Goal: Information Seeking & Learning: Check status

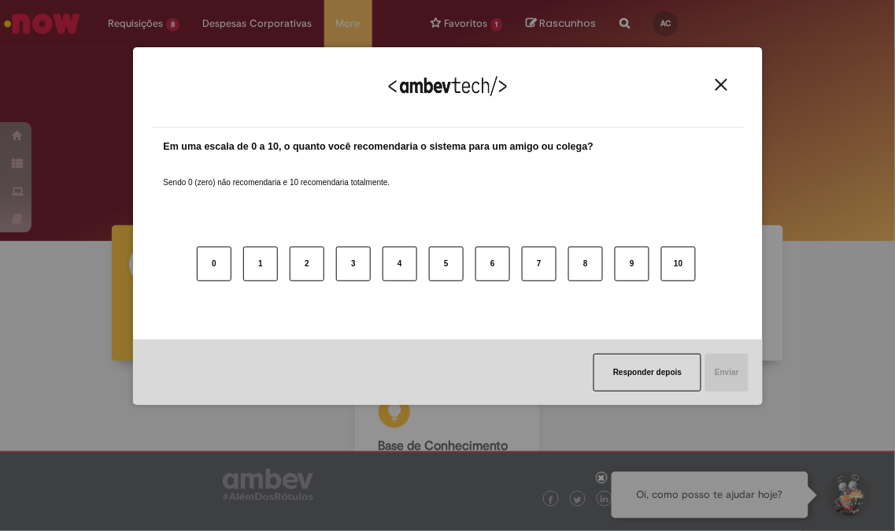
click at [722, 85] on img "Close" at bounding box center [722, 85] width 12 height 12
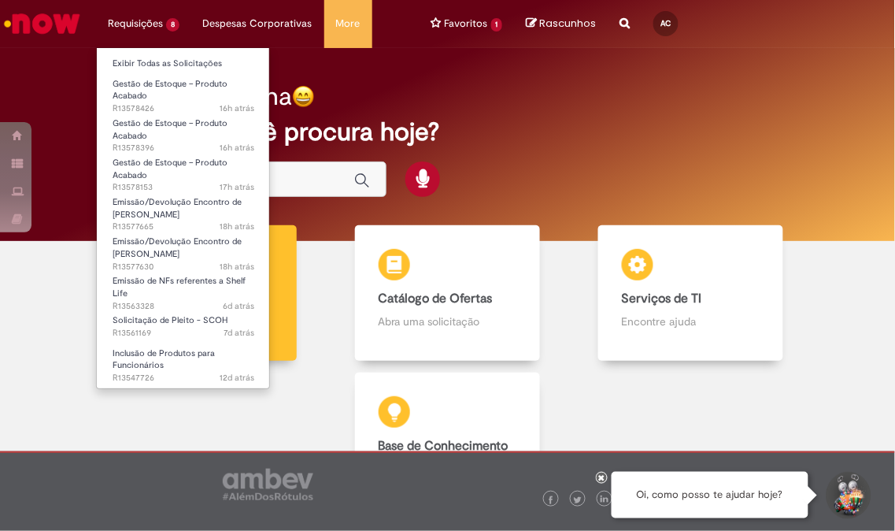
click at [150, 20] on li "Requisições 8 Exibir Todas as Solicitações Gestão de Estoque – Produto Acabado …" at bounding box center [143, 23] width 95 height 47
click at [158, 58] on link "Exibir Todas as Solicitações" at bounding box center [183, 63] width 173 height 17
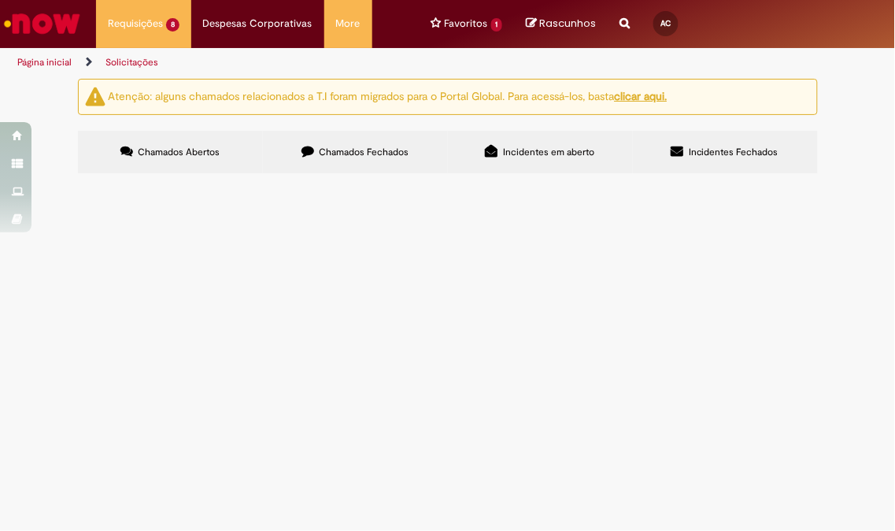
click at [0, 0] on td "Olá, emiti uma NFD mas a mesma não fez interface no SAP mov 161. Poderia me aju…" at bounding box center [0, 0] width 0 height 0
click at [0, 0] on span "Olá, emiti uma NFD mas a mesma não fez interface no SAP mov 161. Poderia me aju…" at bounding box center [0, 0] width 0 height 0
click at [0, 0] on td "Olá, boa tarde! Solicito a inclusão desses SKUs para disponilidade na venda fun…" at bounding box center [0, 0] width 0 height 0
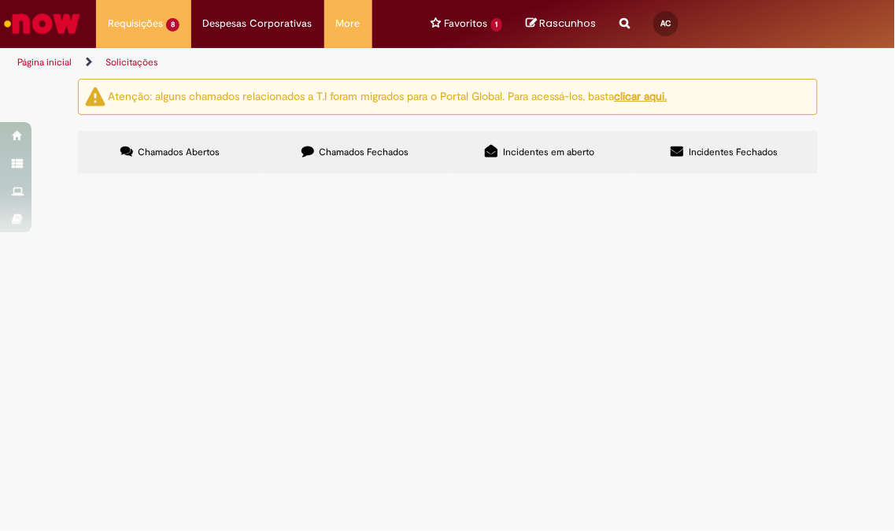
click at [0, 0] on span "Olá, boa tarde! Solicito a inclusão desses SKUs para disponilidade na venda fun…" at bounding box center [0, 0] width 0 height 0
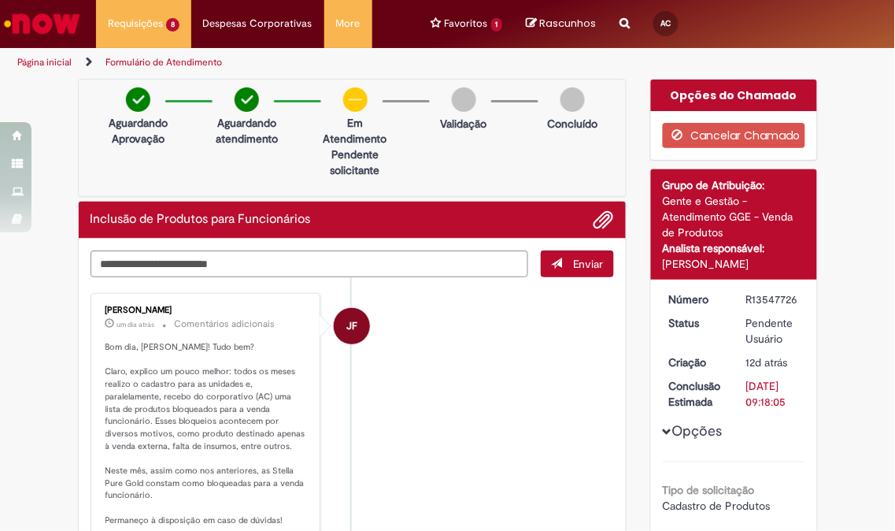
scroll to position [87, 0]
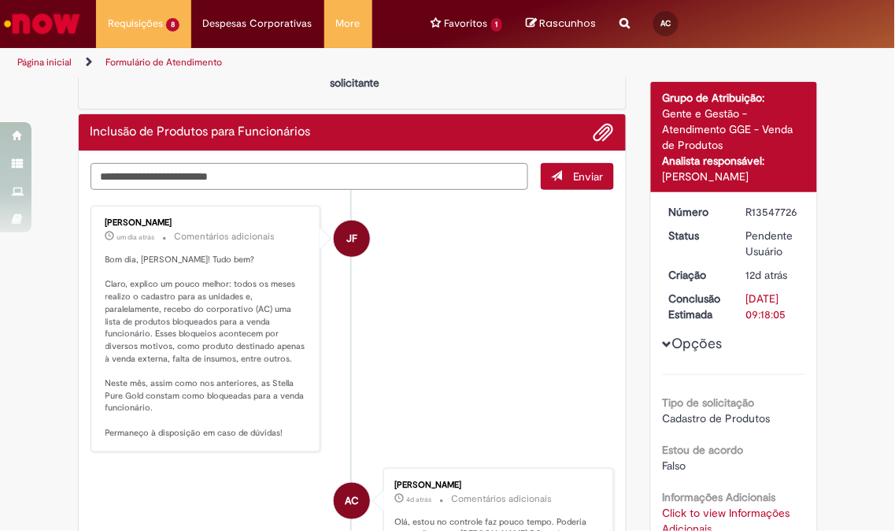
click at [420, 184] on textarea "Digite sua mensagem aqui..." at bounding box center [310, 176] width 438 height 27
type textarea "**********"
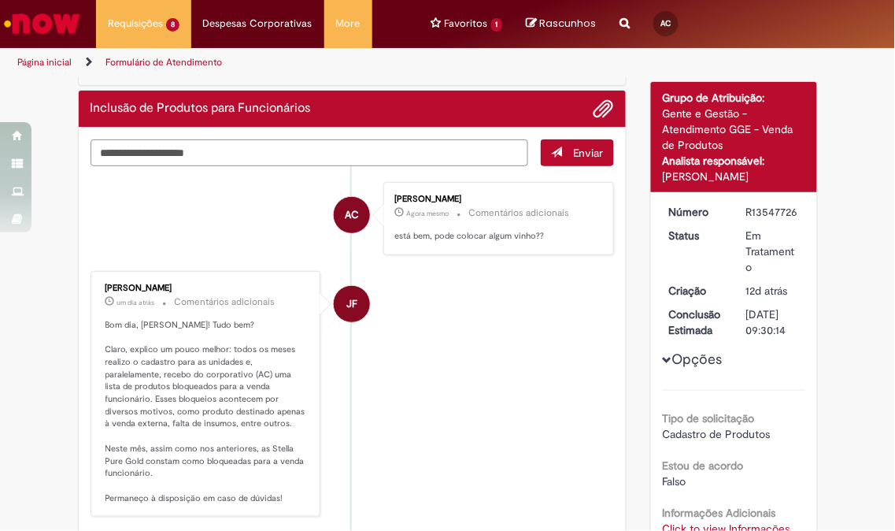
click at [116, 154] on textarea "**********" at bounding box center [310, 152] width 438 height 27
type textarea "**********"
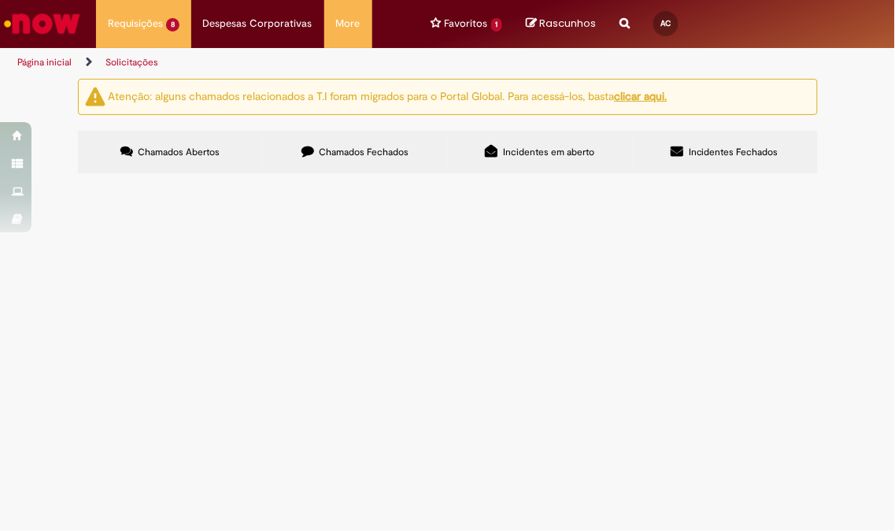
scroll to position [252, 0]
click at [0, 0] on span "Boa tarde! Solicito NF de shelf para devolução" at bounding box center [0, 0] width 0 height 0
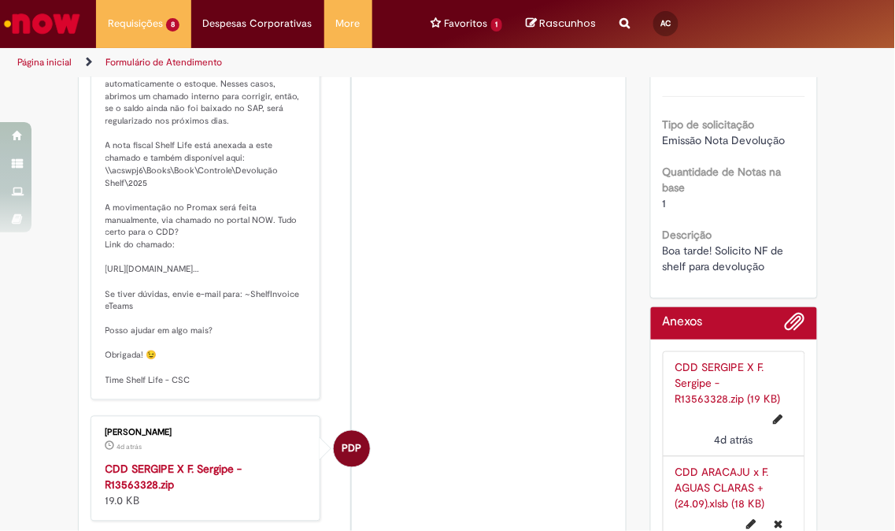
scroll to position [437, 0]
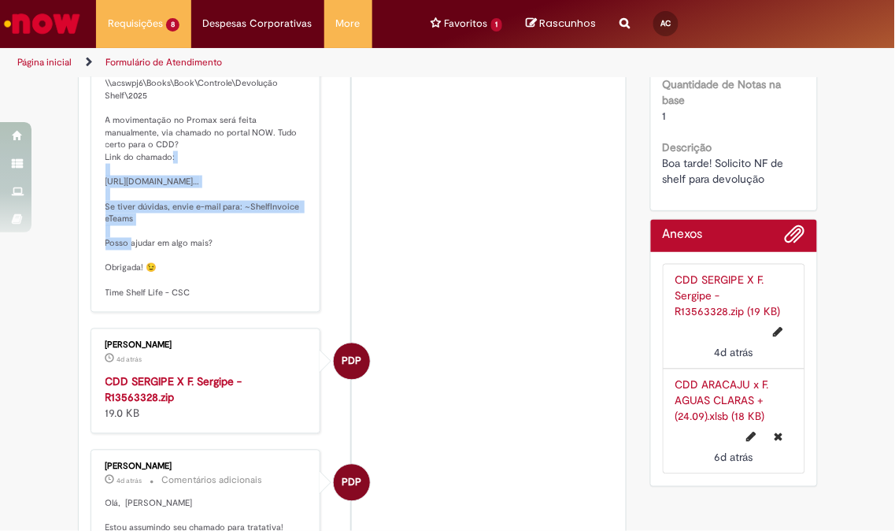
drag, startPoint x: 98, startPoint y: 182, endPoint x: 127, endPoint y: 209, distance: 40.1
click at [127, 209] on p "Olá, Ana Julia Sua solicitação foi atendida! INFORMATIVO: Algumas notas fiscais…" at bounding box center [206, 102] width 203 height 396
copy p "https://ambev.service-now.com/ambevnow?id=sc_cat_item&table=sc_cat_item&sys_id=…"
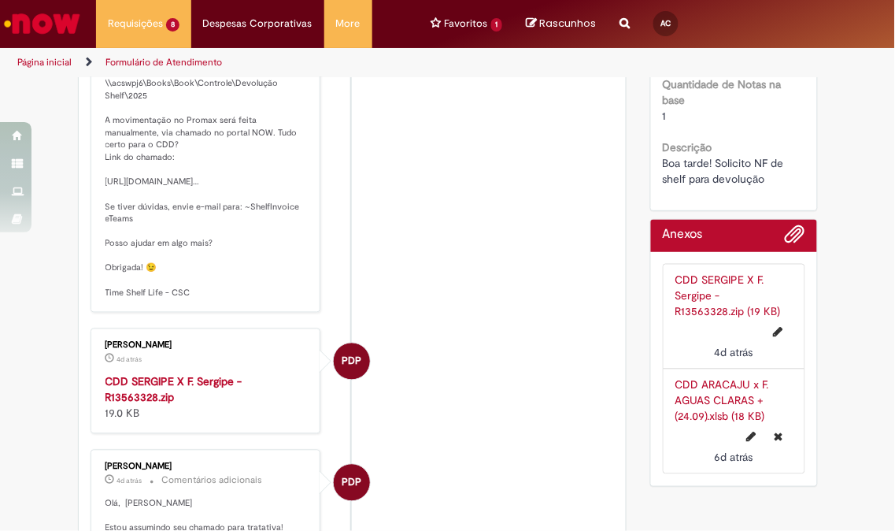
click at [157, 216] on p "Olá, Ana Julia Sua solicitação foi atendida! INFORMATIVO: Algumas notas fiscais…" at bounding box center [206, 102] width 203 height 396
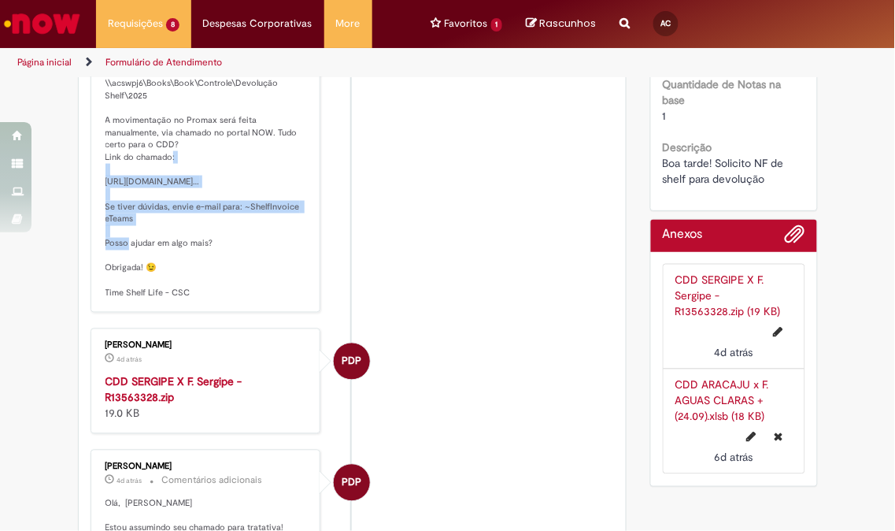
drag, startPoint x: 98, startPoint y: 181, endPoint x: 120, endPoint y: 209, distance: 36.4
click at [120, 209] on p "Olá, Ana Julia Sua solicitação foi atendida! INFORMATIVO: Algumas notas fiscais…" at bounding box center [206, 102] width 203 height 396
copy p "https://ambev.service-now.com/ambevnow?id=sc_cat_item&table=sc_cat_item&sys_id=…"
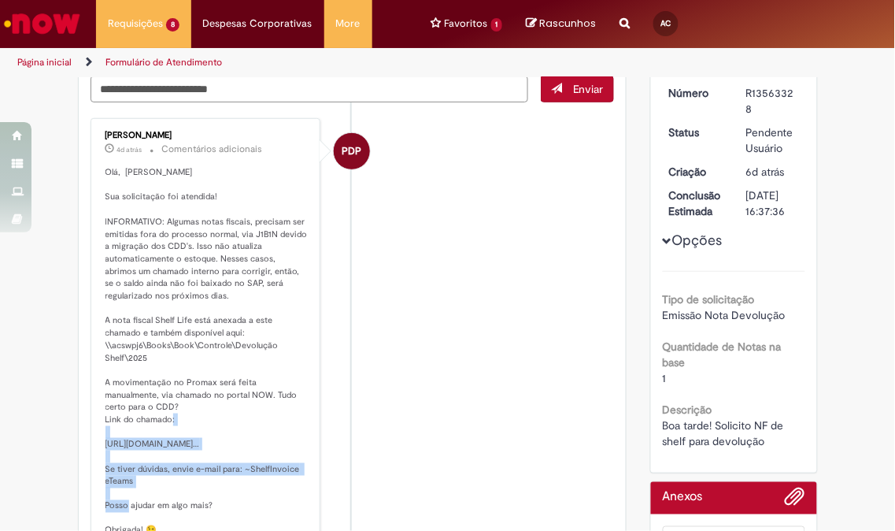
scroll to position [0, 0]
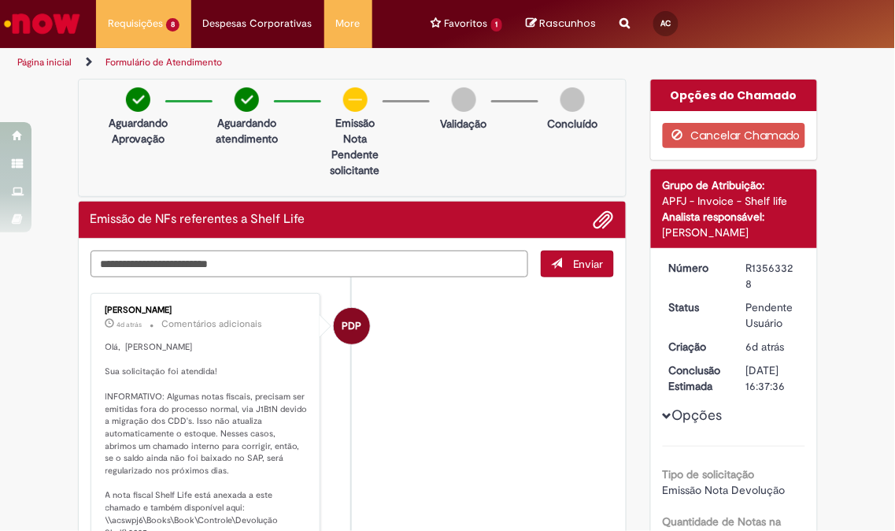
click at [287, 264] on textarea "Digite sua mensagem aqui..." at bounding box center [310, 263] width 438 height 27
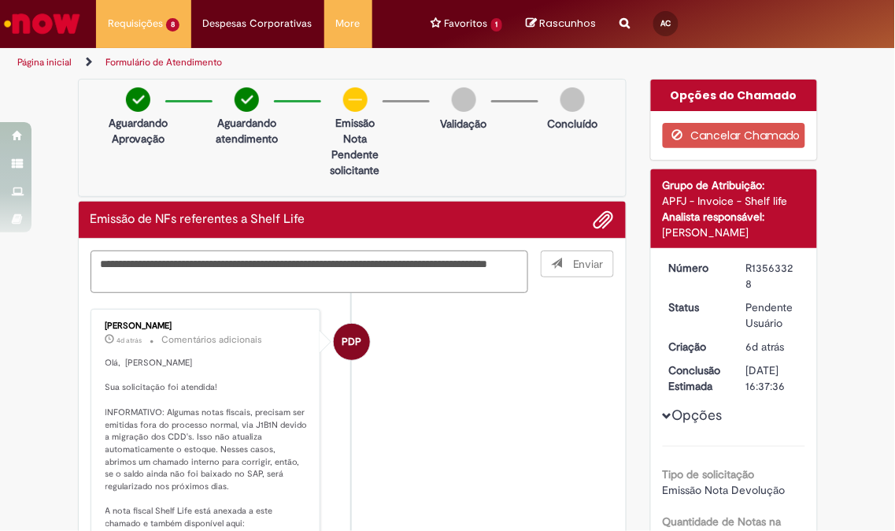
type textarea "**********"
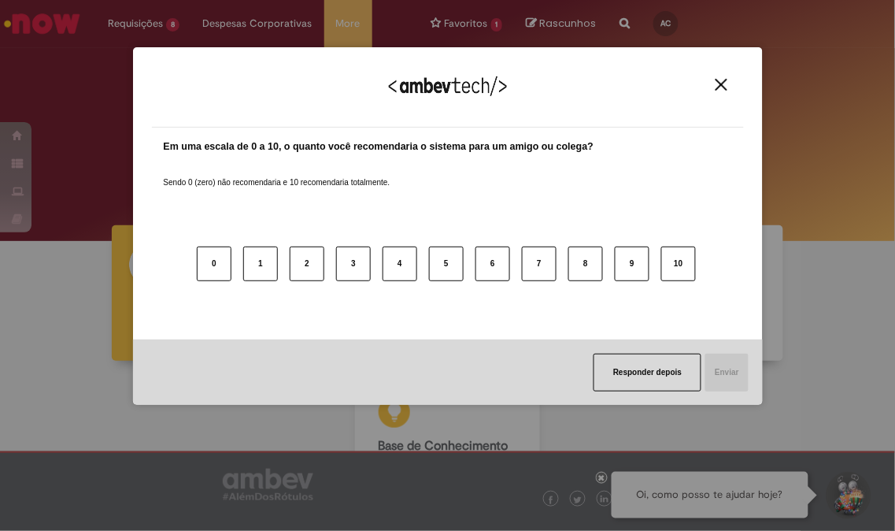
click at [727, 87] on button "Close" at bounding box center [721, 84] width 21 height 13
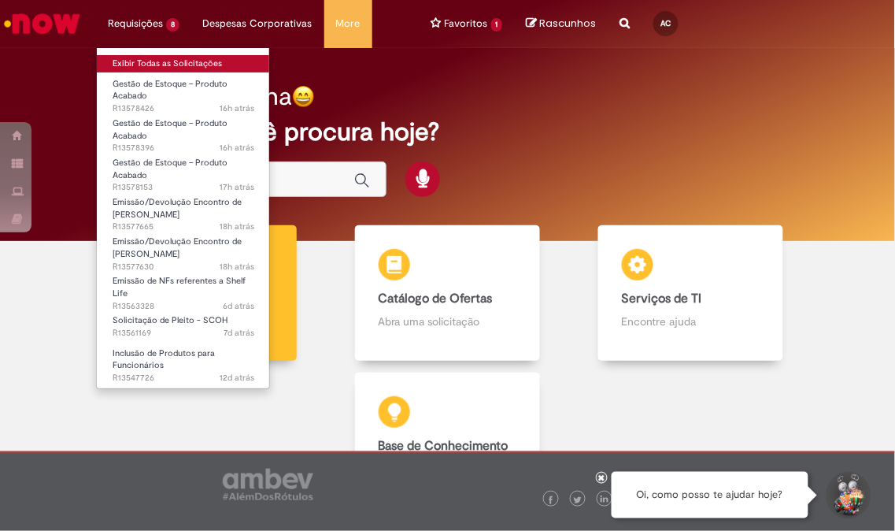
click at [151, 56] on link "Exibir Todas as Solicitações" at bounding box center [183, 63] width 173 height 17
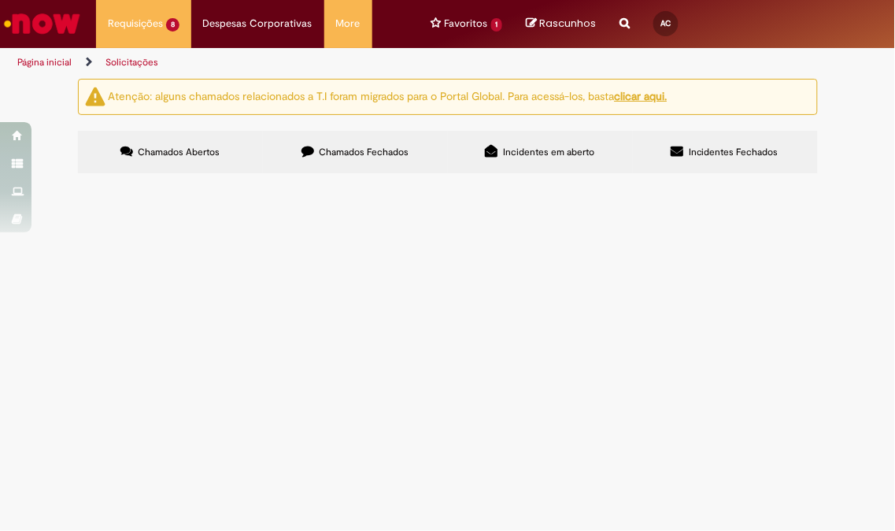
scroll to position [175, 0]
click at [0, 0] on span "Boa tarde! Favor realizar EC conforme dados preenchidos. Segue em anexo ND assi…" at bounding box center [0, 0] width 0 height 0
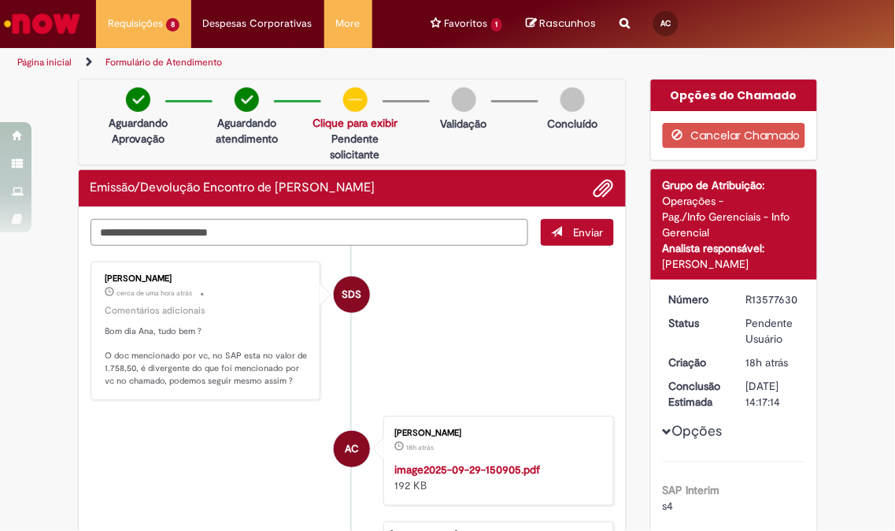
click at [298, 228] on textarea "Digite sua mensagem aqui..." at bounding box center [310, 232] width 438 height 27
type textarea "***"
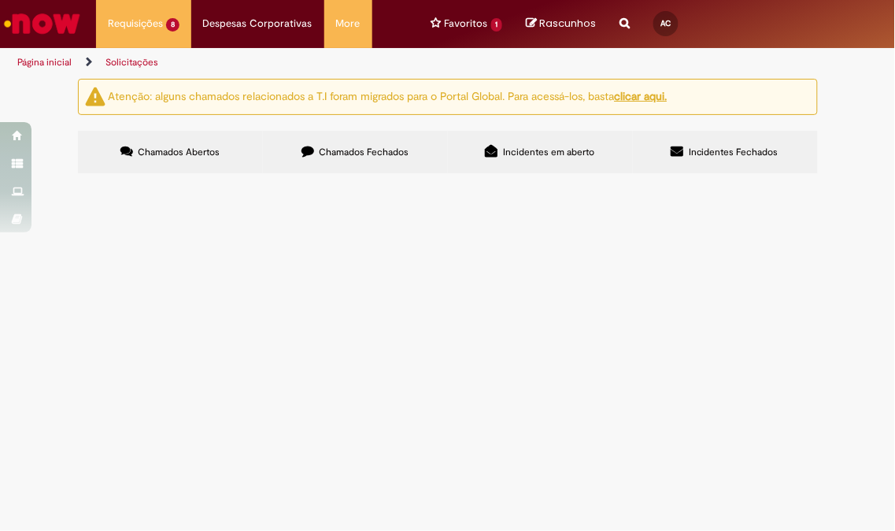
scroll to position [164, 0]
click at [0, 0] on span "Olá, emiti uma NFD mas a mesma não fez interface no SAP mov 161. Poderia me aju…" at bounding box center [0, 0] width 0 height 0
click at [48, 22] on img "Ir para a Homepage" at bounding box center [42, 23] width 81 height 31
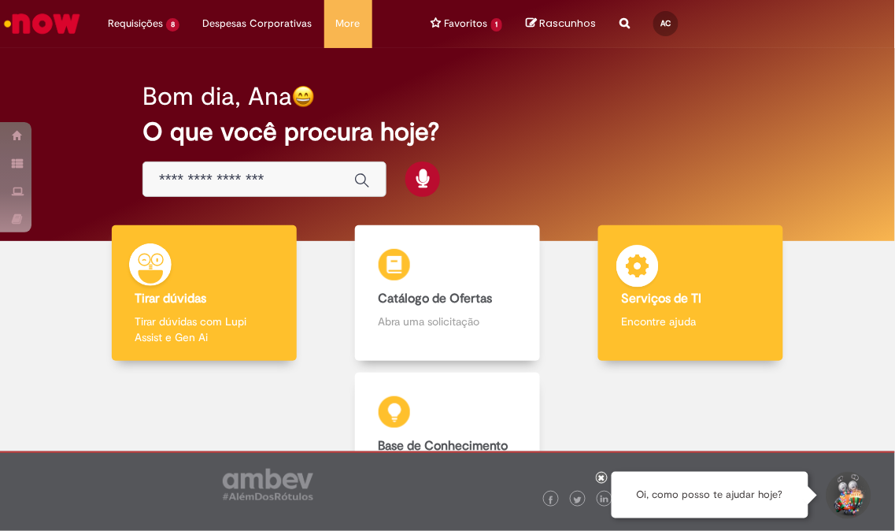
click at [663, 284] on div "Serviços de TI Serviços de TI Encontre ajuda" at bounding box center [691, 293] width 186 height 136
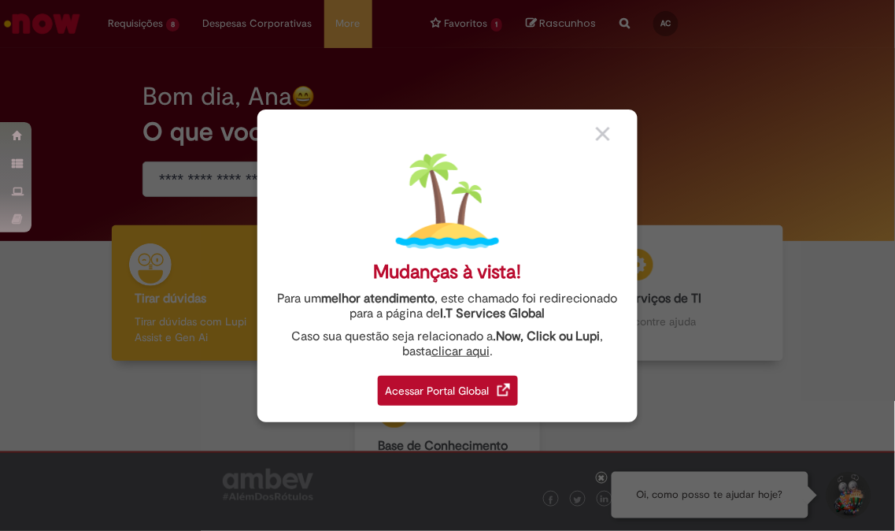
click at [494, 384] on body "Pular para o conteúdo da página Requisições 8 Exibir Todas as Solicitações Gest…" at bounding box center [447, 265] width 895 height 531
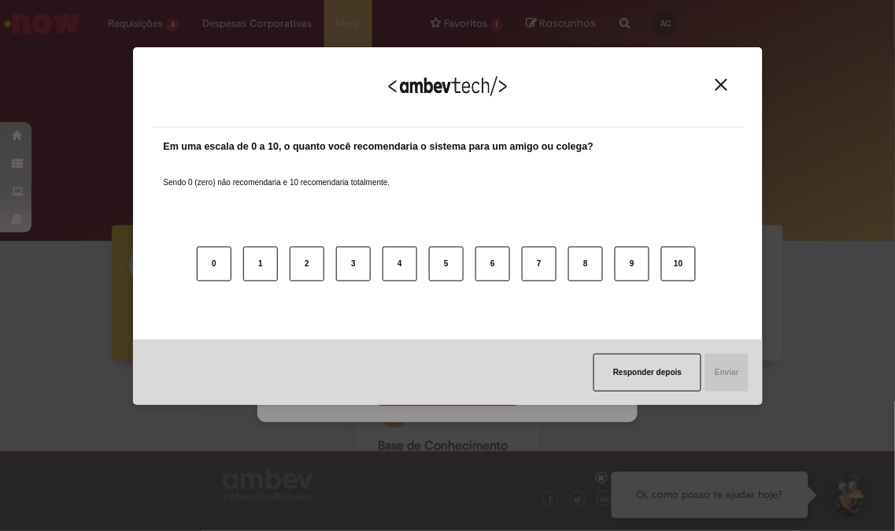
click at [728, 83] on button "Close" at bounding box center [721, 84] width 21 height 13
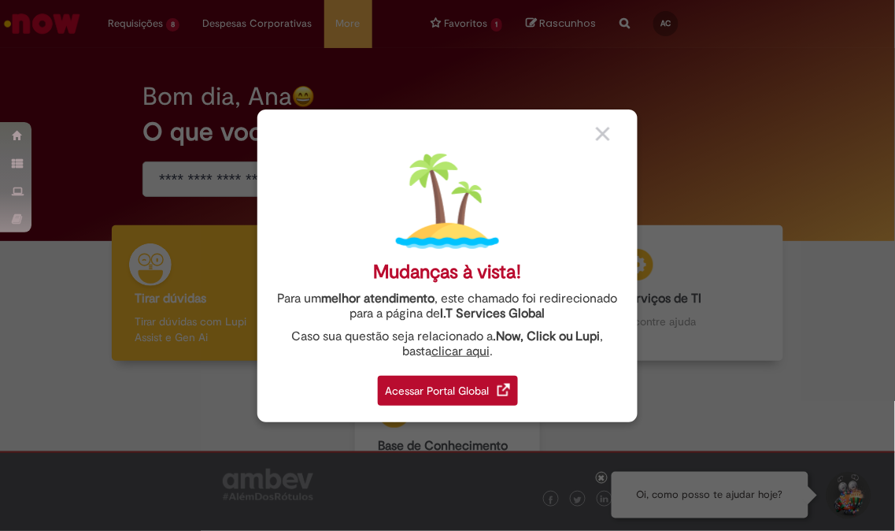
click at [497, 383] on img at bounding box center [503, 389] width 13 height 13
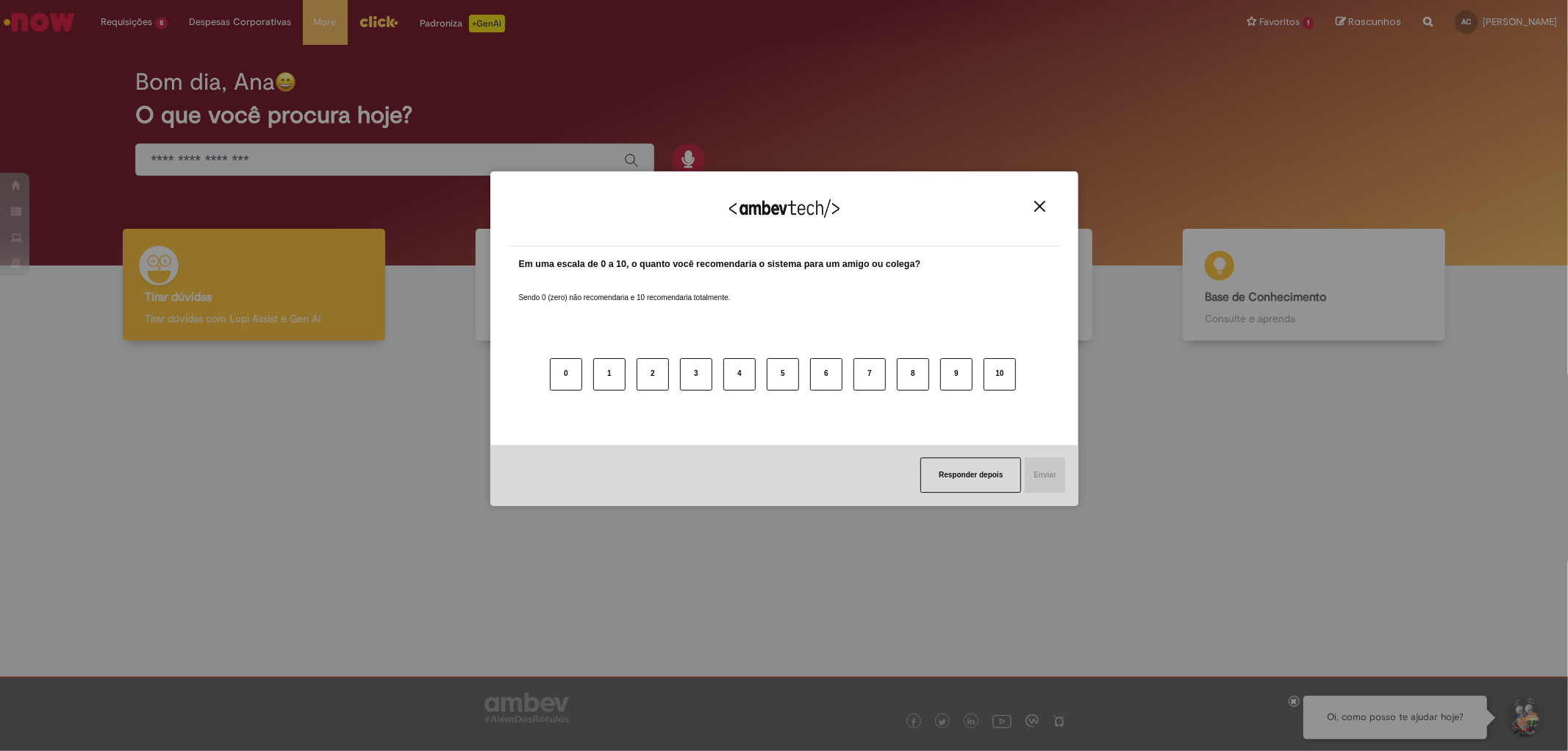
click at [1041, 206] on img "Close" at bounding box center [1040, 206] width 11 height 11
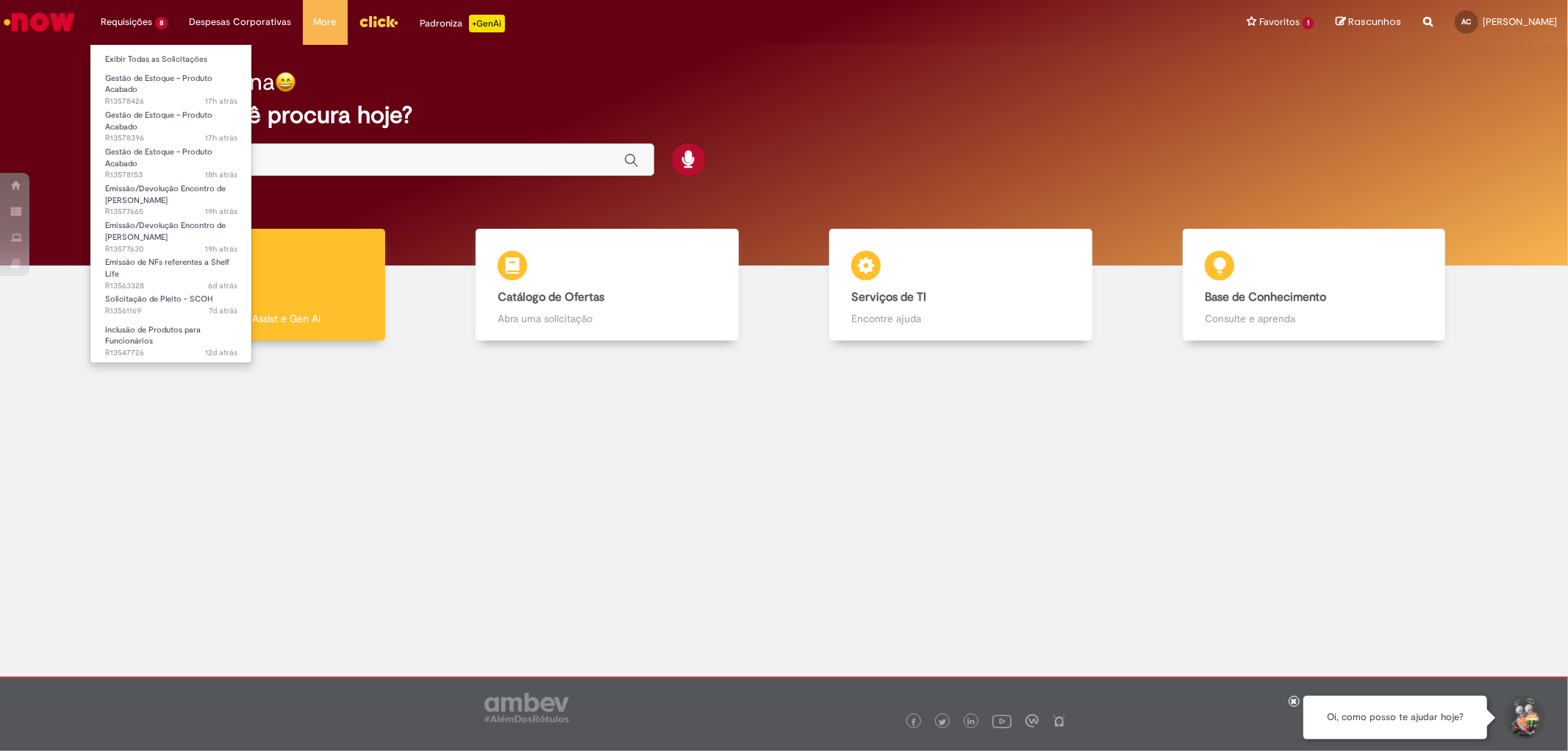
click at [145, 20] on li "Requisições 8 Exibir Todas as Solicitações Gestão de Estoque – Produto Acabado …" at bounding box center [134, 21] width 89 height 44
click at [149, 49] on li "Exibir Todas as Solicitações" at bounding box center [171, 58] width 162 height 19
click at [151, 56] on link "Exibir Todas as Solicitações" at bounding box center [171, 59] width 162 height 16
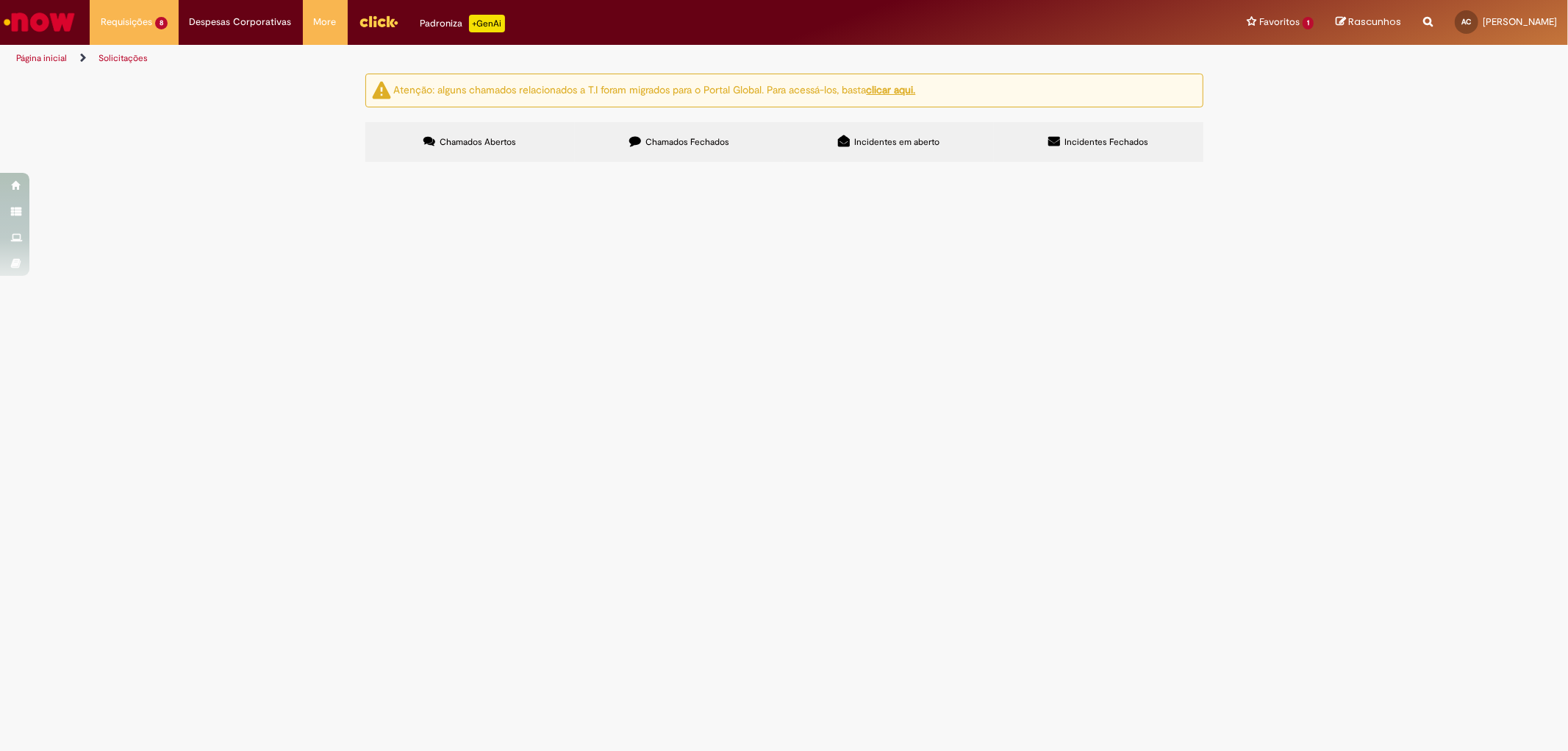
click at [693, 140] on span "Chamados Fechados" at bounding box center [687, 142] width 84 height 12
click at [0, 0] on th "Encerrado" at bounding box center [0, 0] width 0 height 0
click at [0, 0] on button at bounding box center [0, 0] width 0 height 0
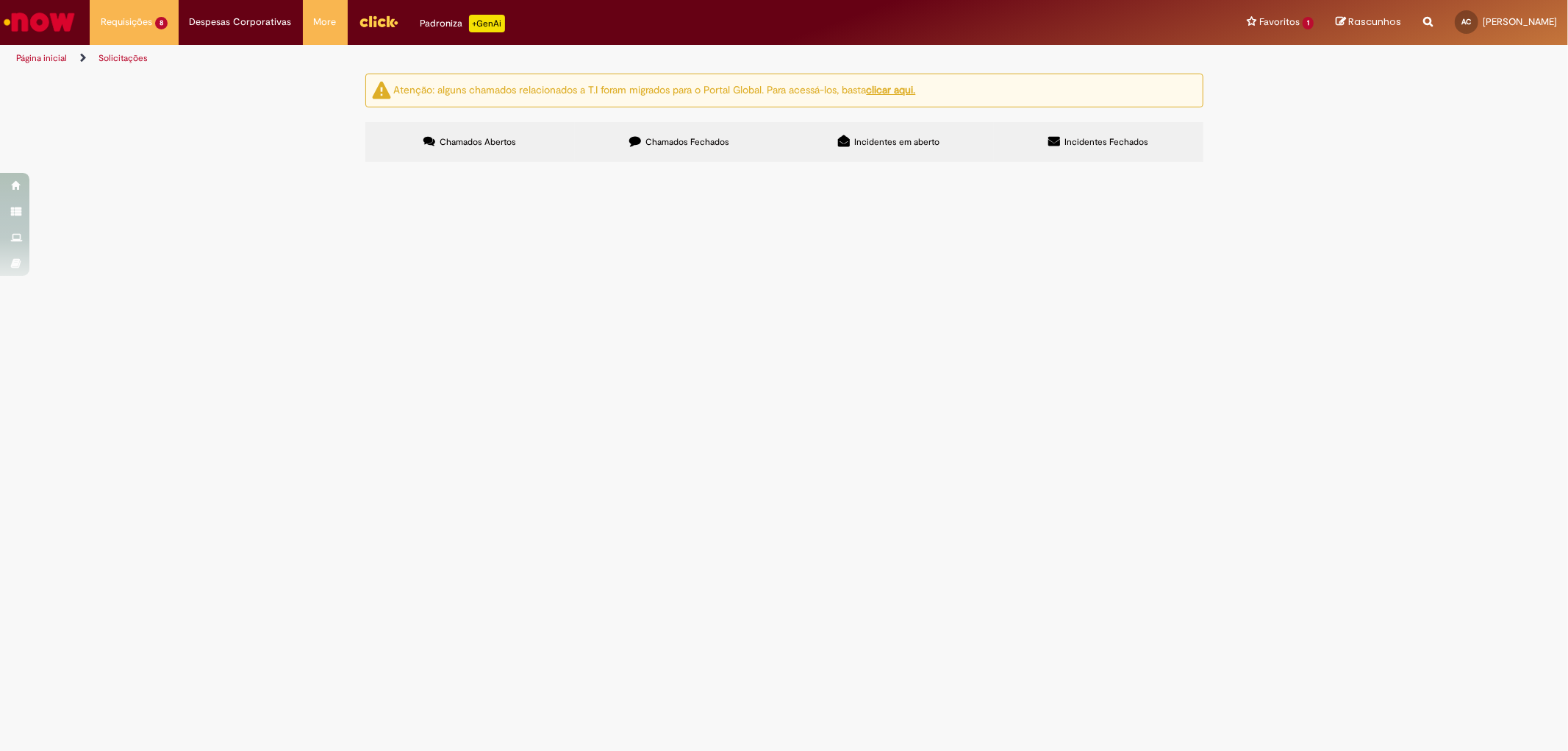
click at [433, 131] on label "Chamados Abertos" at bounding box center [470, 142] width 209 height 40
click at [0, 0] on div at bounding box center [0, 0] width 0 height 0
click at [636, 148] on label "Chamados Fechados" at bounding box center [680, 142] width 209 height 40
click at [1259, 166] on div "Atenção: alguns chamados relacionados a T.I foram migrados para o Portal Global…" at bounding box center [784, 120] width 1568 height 92
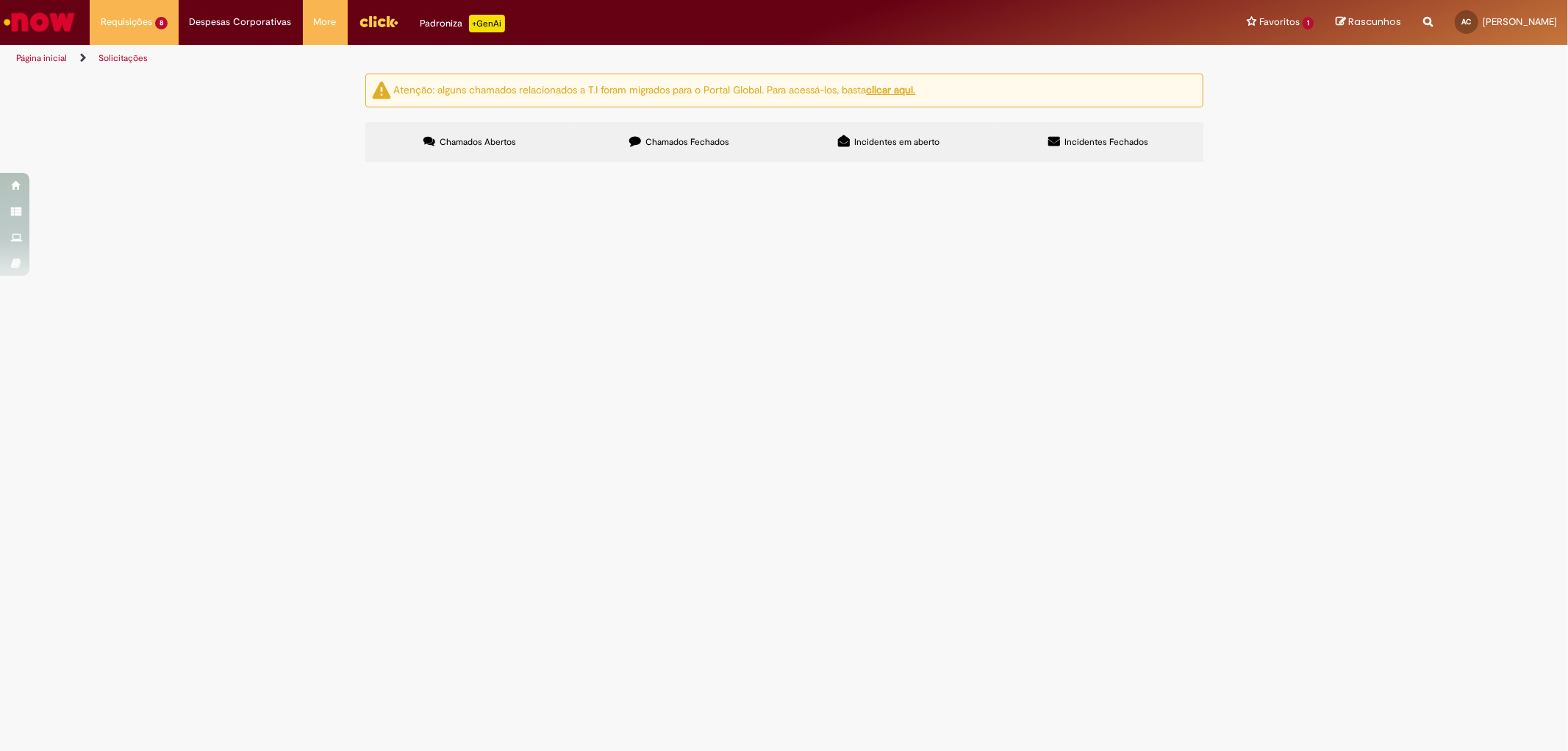
scroll to position [0, 0]
click at [0, 0] on input "Pesquisar" at bounding box center [0, 0] width 0 height 0
type input "**********"
click at [0, 0] on button "Pesquisar" at bounding box center [0, 0] width 0 height 0
click at [0, 0] on span "Boa tarde, solicito encontro de contas conforme dados preenchidos. Segue em ane…" at bounding box center [0, 0] width 0 height 0
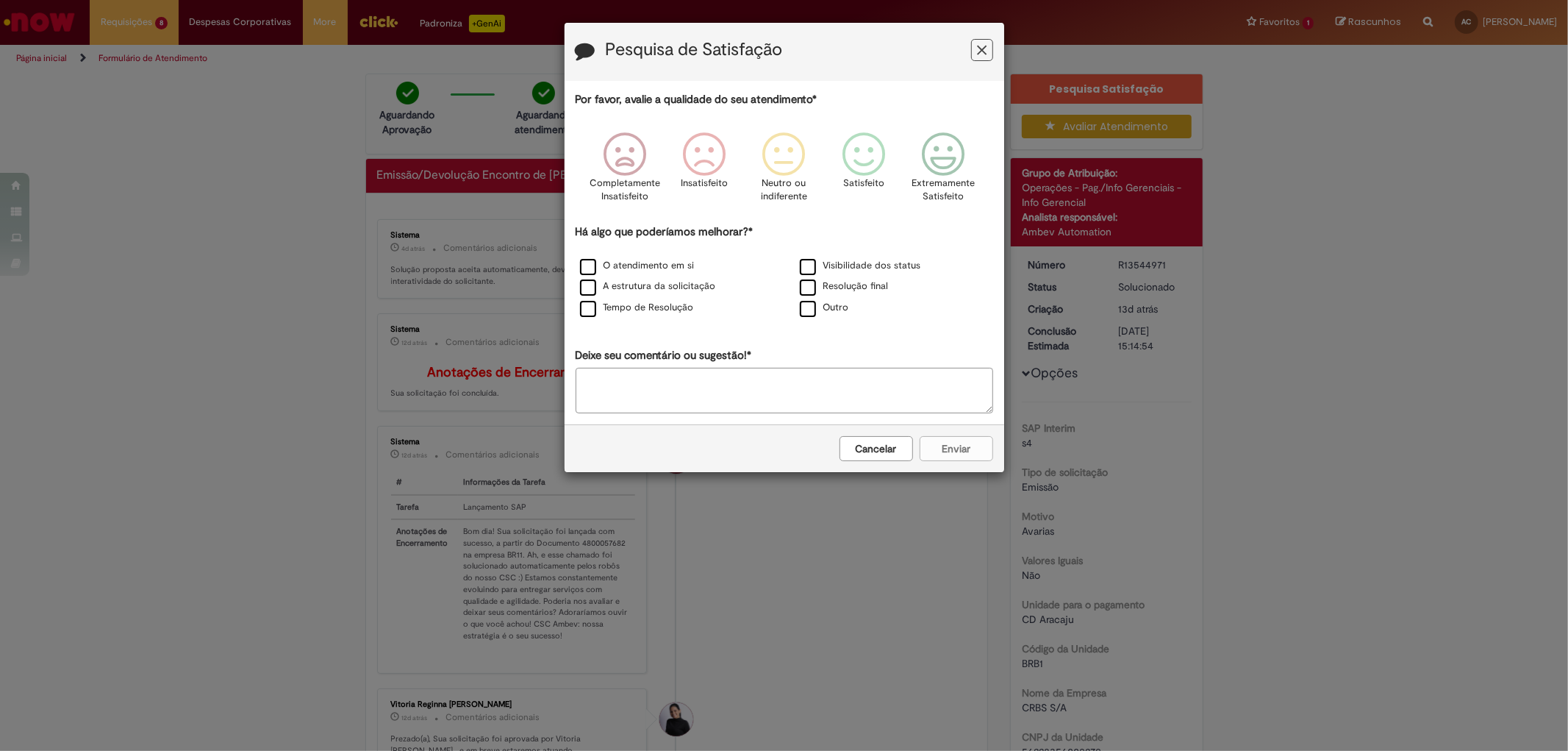
click at [990, 47] on button "Feedback" at bounding box center [982, 50] width 22 height 22
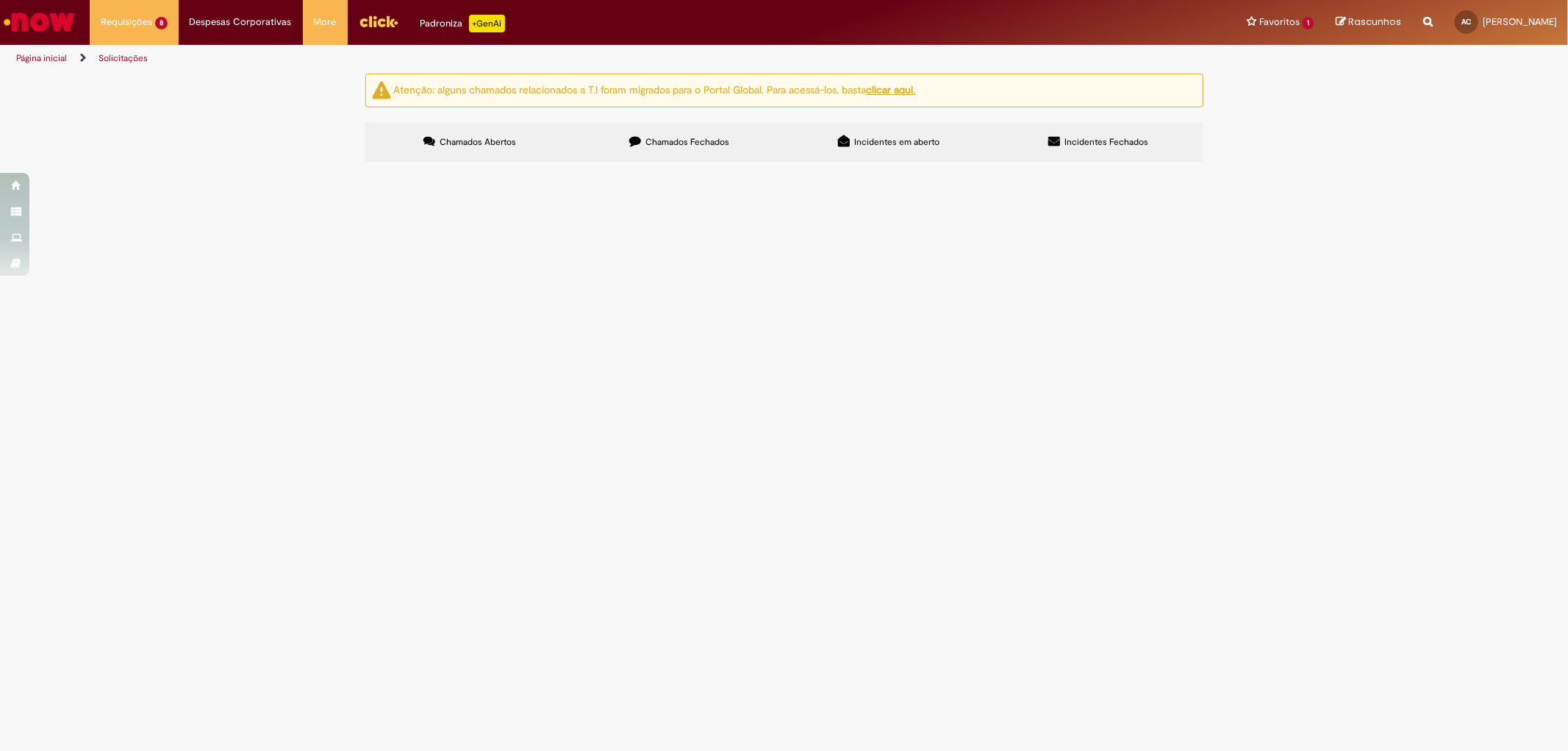
click at [0, 0] on input "Pesquisar" at bounding box center [0, 0] width 0 height 0
type input "**********"
click at [728, 136] on span "Chamados Fechados" at bounding box center [687, 142] width 84 height 12
click at [0, 0] on input "Pesquisar" at bounding box center [0, 0] width 0 height 0
type input "**********"
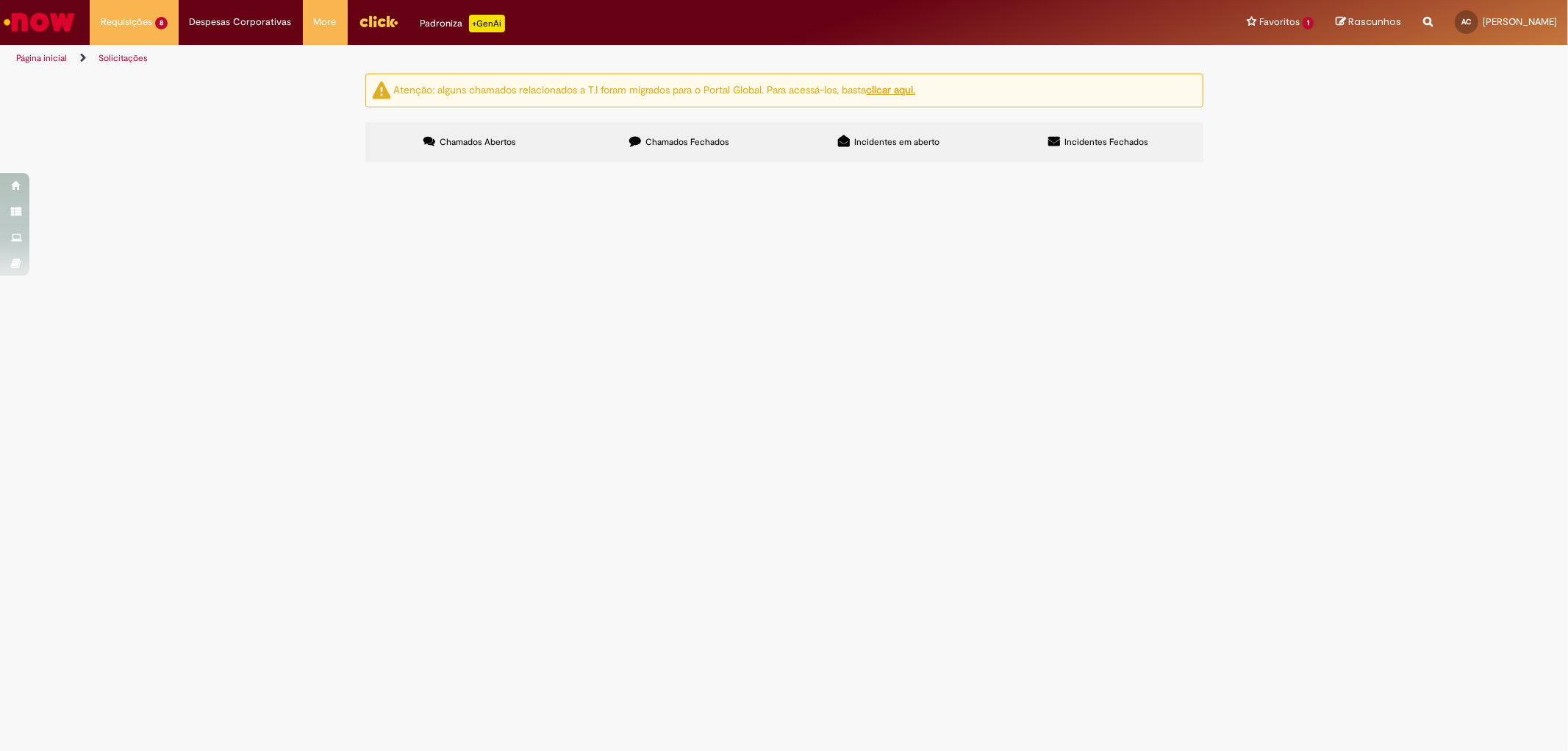
click at [0, 0] on button "Pesquisar" at bounding box center [0, 0] width 0 height 0
click at [0, 0] on span "Boa tarde, solicito encontro de contas conforme dados preenchidos. Segue em ane…" at bounding box center [0, 0] width 0 height 0
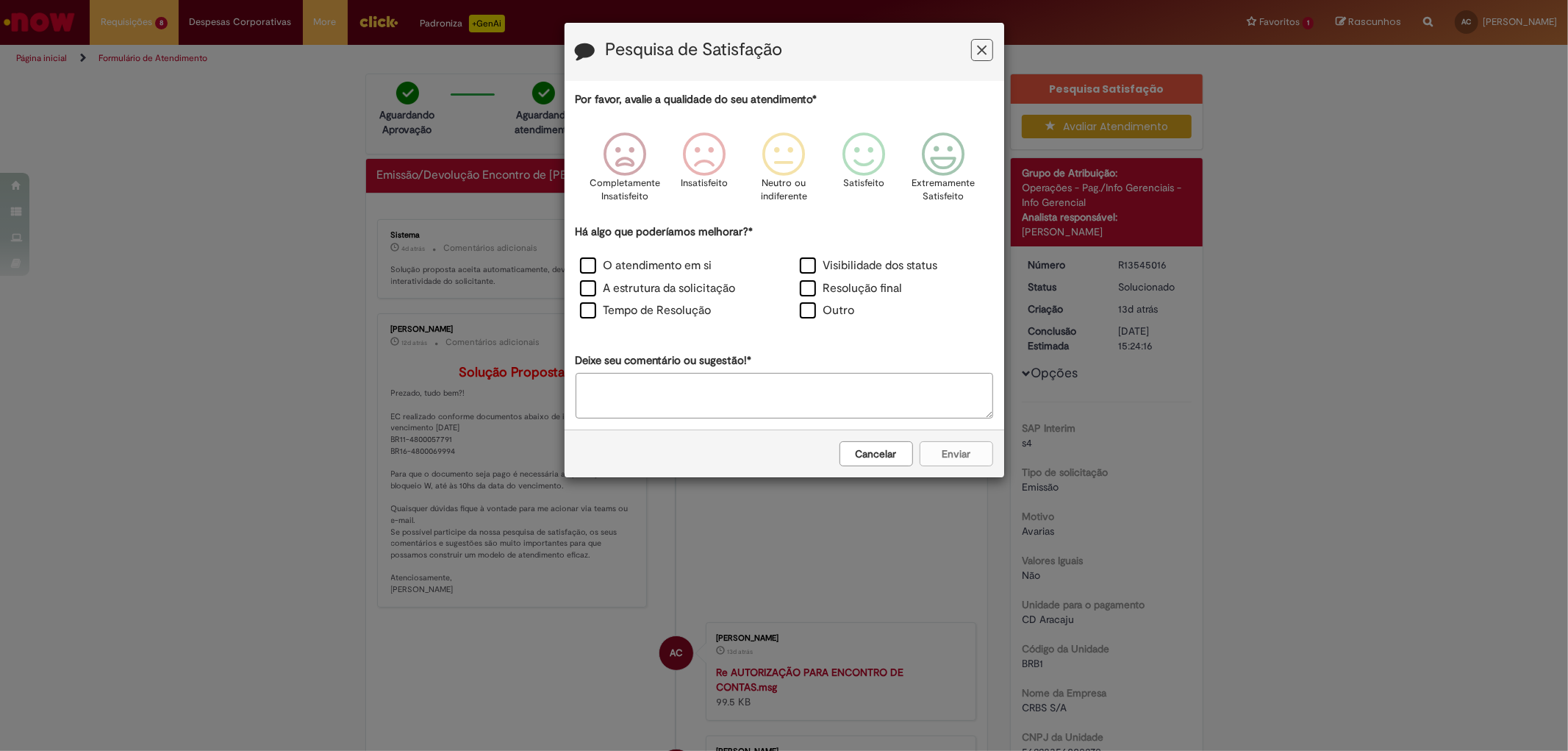
click at [982, 48] on icon "Feedback" at bounding box center [982, 50] width 9 height 16
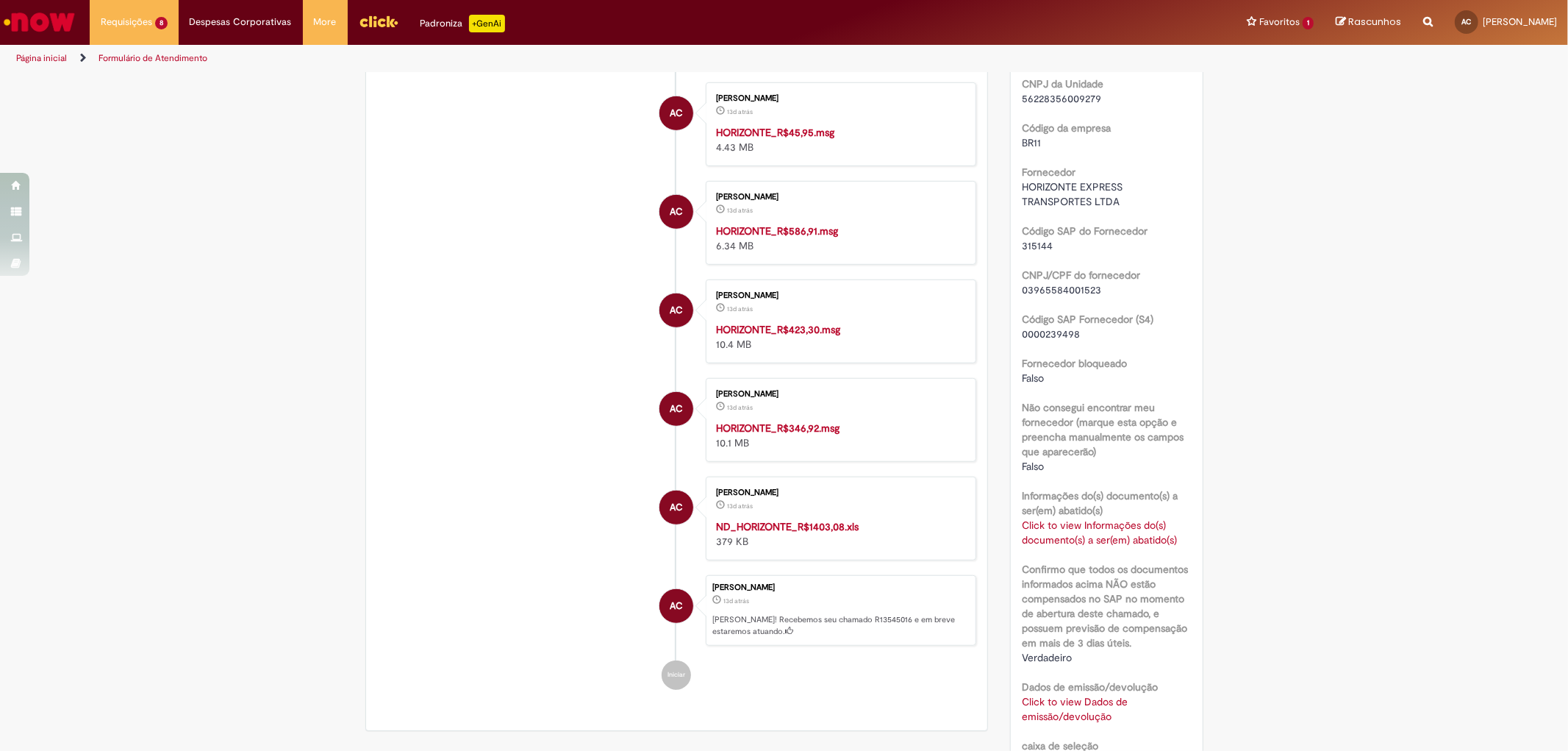
scroll to position [408, 0]
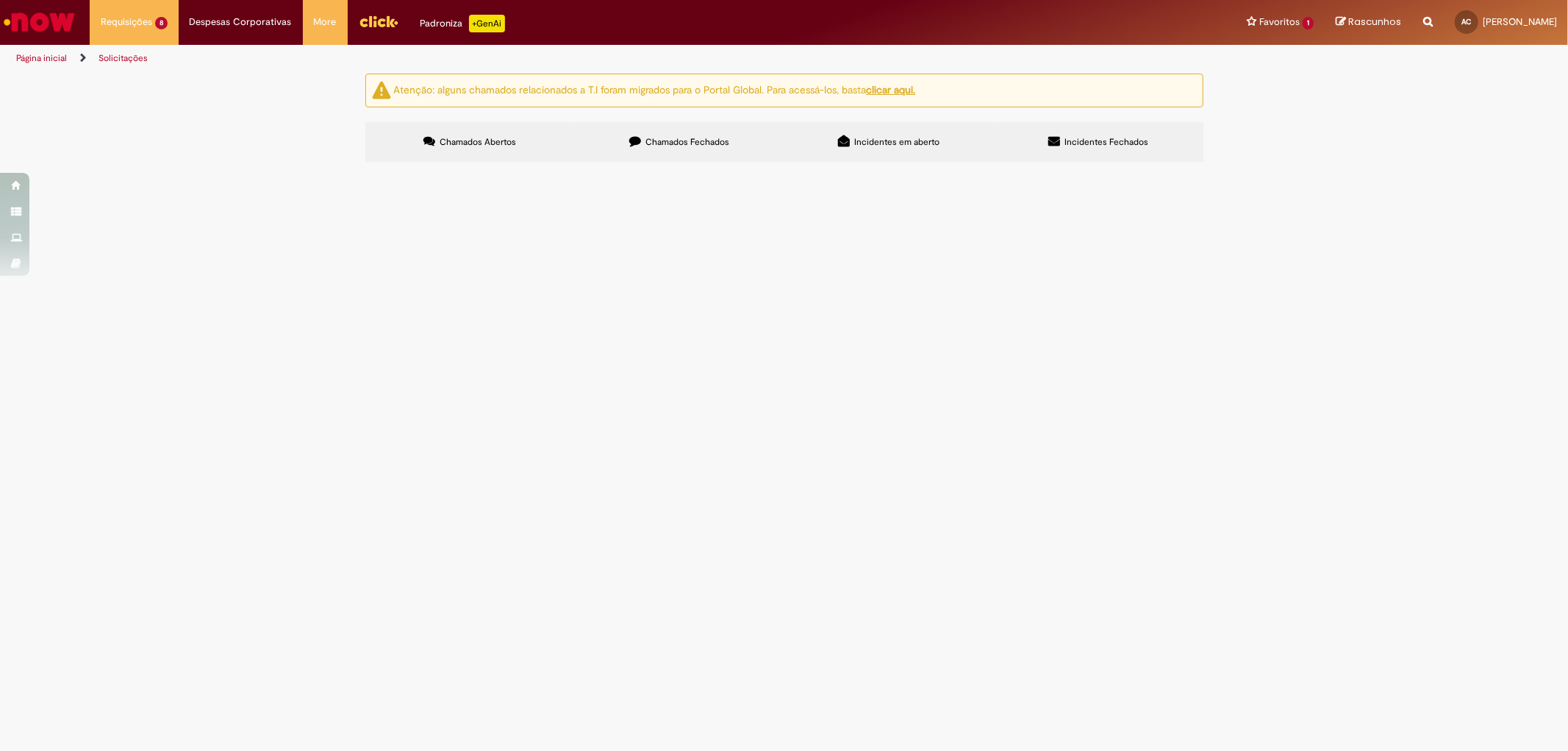
click at [752, 145] on label "Chamados Fechados" at bounding box center [680, 142] width 209 height 40
click at [0, 0] on input "Pesquisar" at bounding box center [0, 0] width 0 height 0
type input "**********"
click at [0, 0] on button "Pesquisar" at bounding box center [0, 0] width 0 height 0
click at [0, 0] on span "Boa tarde, solicito encontro de contas conforme dados preenchidos. Segue em ane…" at bounding box center [0, 0] width 0 height 0
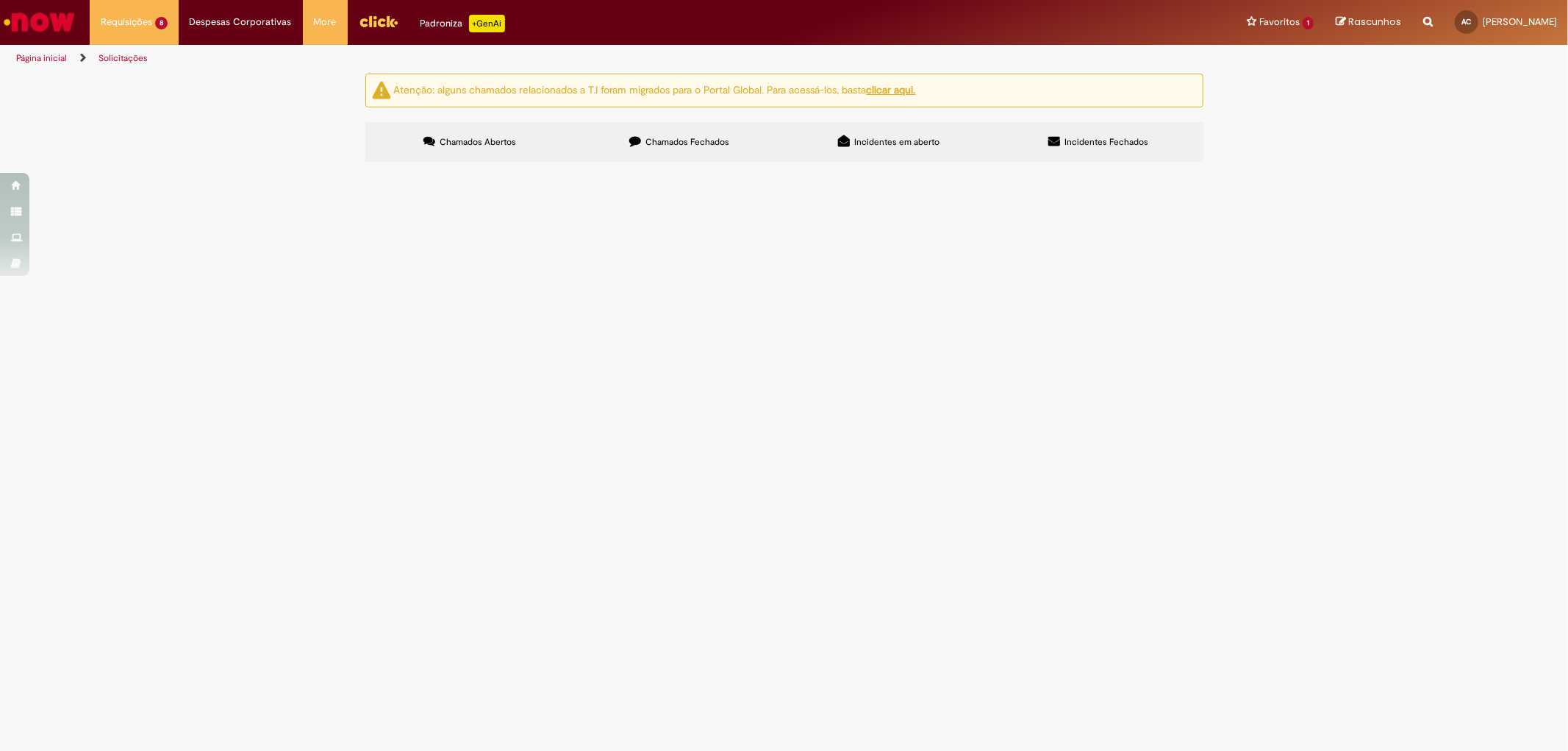
click at [0, 0] on span "Boa tarde, solicito encontro de contas conforme dados preenchidos. Segue em ane…" at bounding box center [0, 0] width 0 height 0
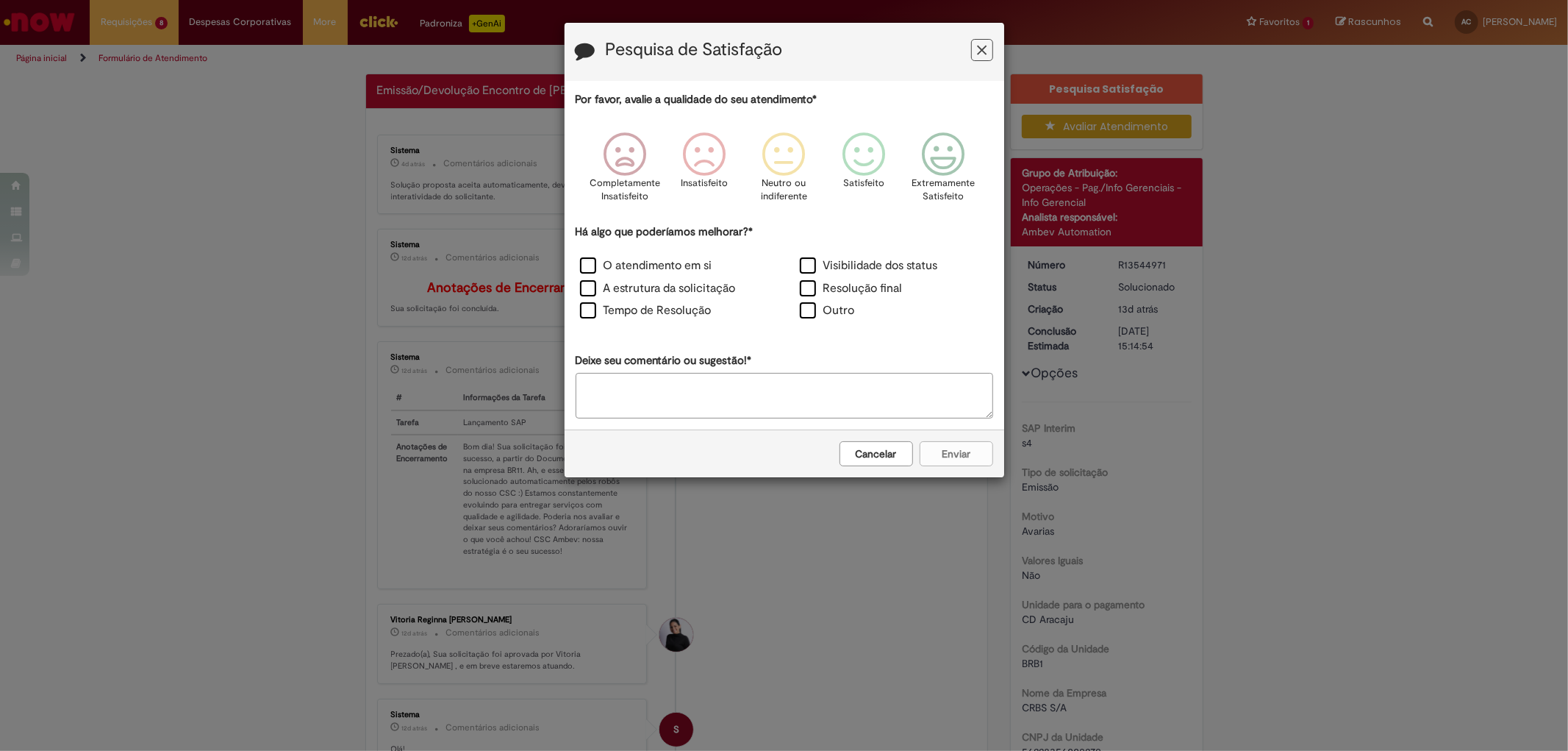
click at [982, 55] on icon "Feedback" at bounding box center [982, 50] width 9 height 16
